Goal: Navigation & Orientation: Find specific page/section

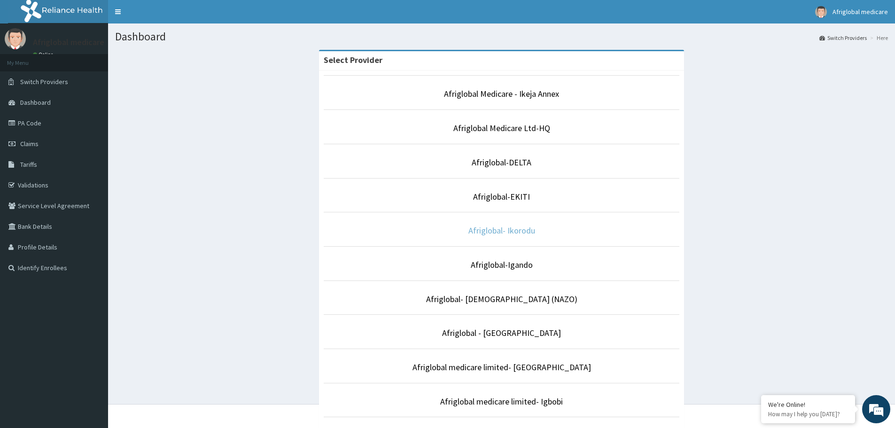
click at [492, 229] on link "Afriglobal- Ikorodu" at bounding box center [501, 230] width 67 height 11
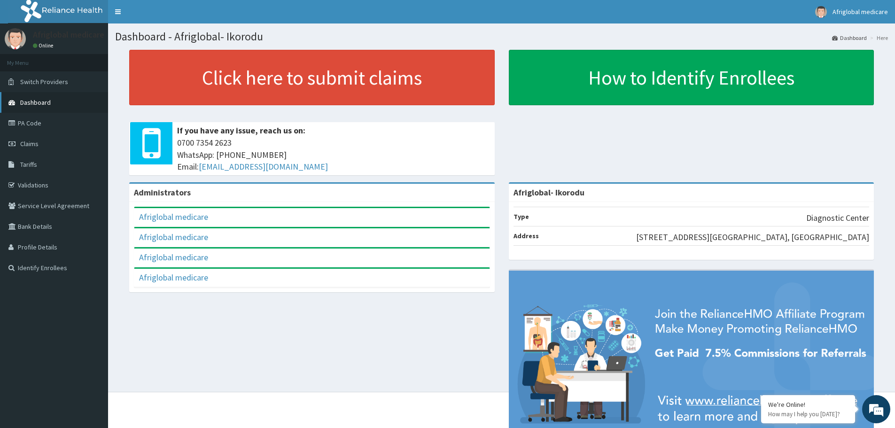
click at [49, 99] on span "Dashboard" at bounding box center [35, 102] width 31 height 8
click at [39, 125] on link "PA Code" at bounding box center [54, 123] width 108 height 21
